Goal: Navigation & Orientation: Find specific page/section

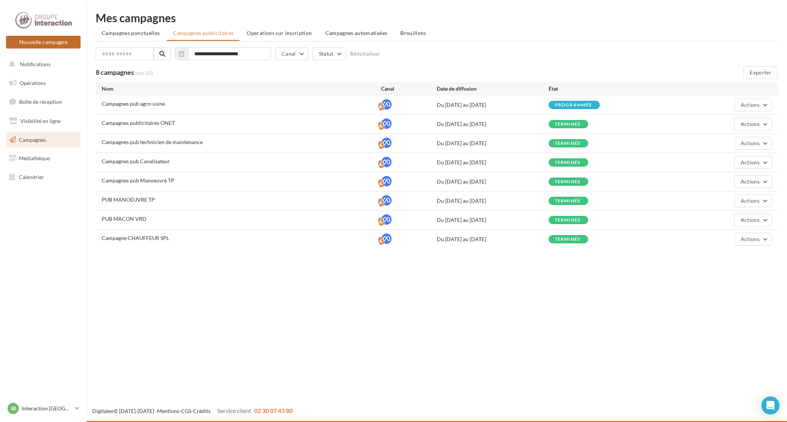
click at [54, 38] on button "Nouvelle campagne" at bounding box center [43, 42] width 75 height 13
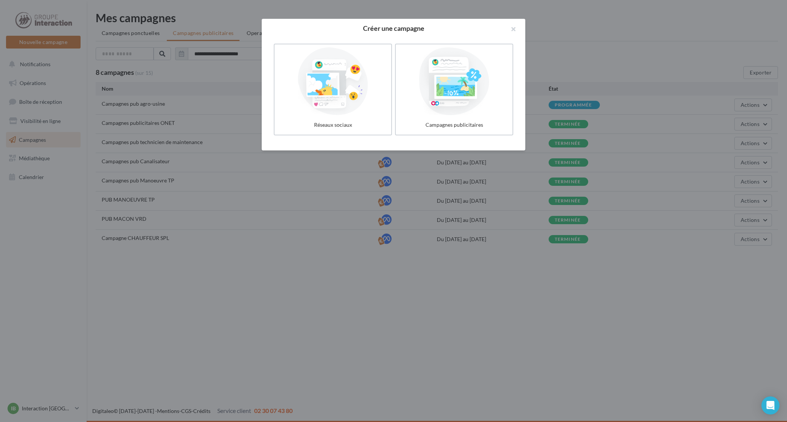
click at [75, 12] on div at bounding box center [393, 211] width 787 height 422
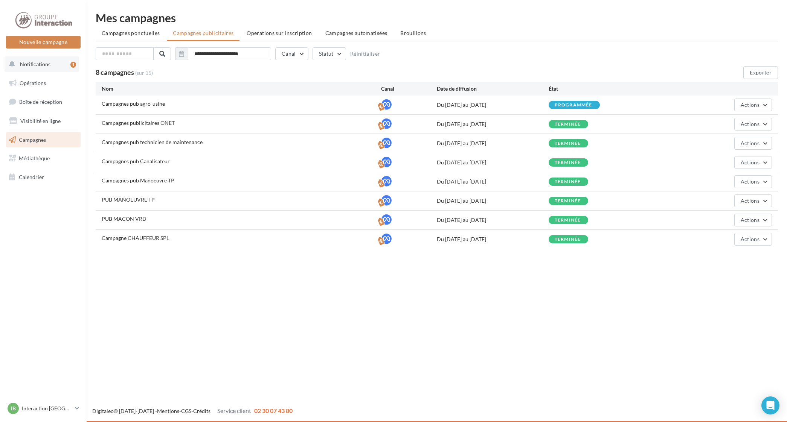
click at [29, 59] on button "Notifications 1" at bounding box center [42, 64] width 75 height 16
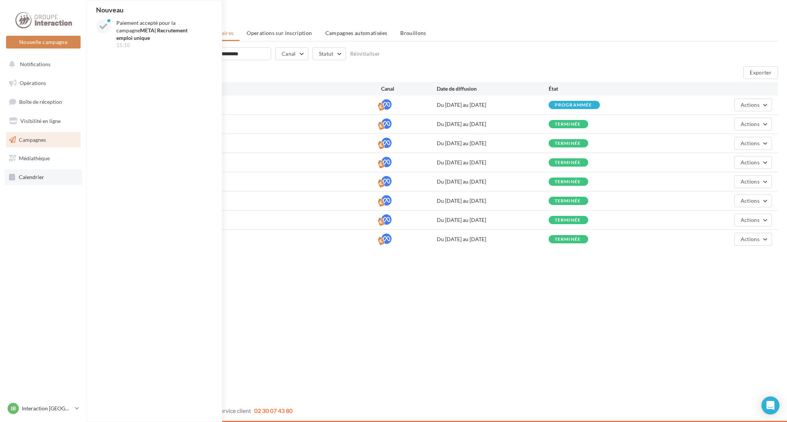
click at [34, 174] on span "Calendrier" at bounding box center [31, 177] width 25 height 6
